Goal: Information Seeking & Learning: Learn about a topic

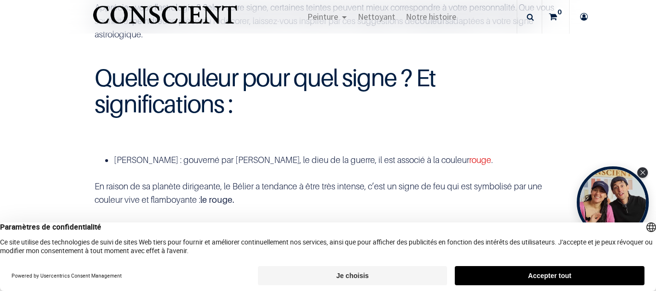
scroll to position [193, 0]
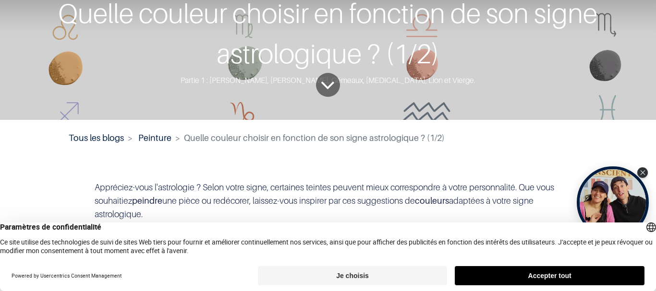
scroll to position [49, 0]
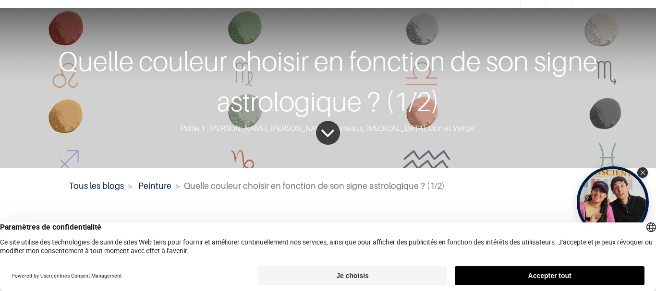
click at [322, 133] on icon "To blog content" at bounding box center [327, 133] width 15 height 39
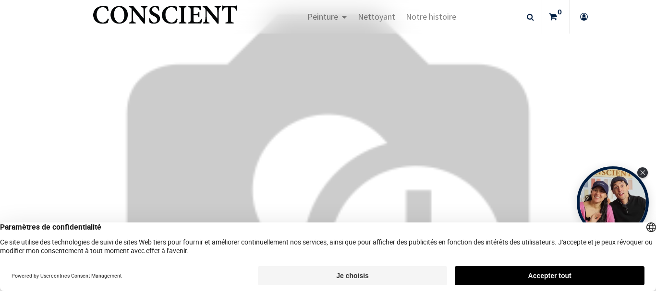
scroll to position [2849, 0]
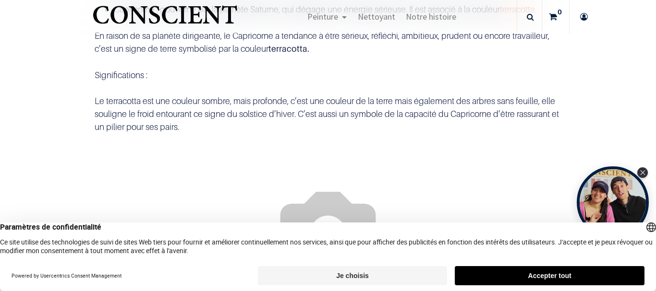
scroll to position [1440, 0]
